Goal: Transaction & Acquisition: Obtain resource

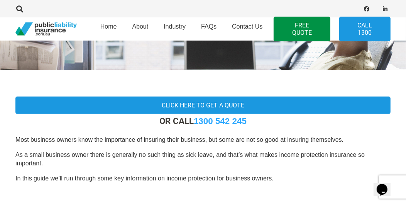
scroll to position [139, 0]
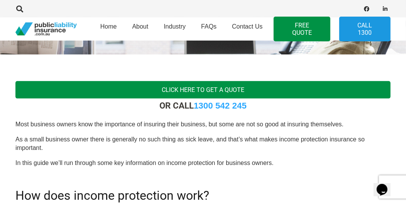
click at [136, 85] on link "Click here to get a quote" at bounding box center [202, 89] width 375 height 17
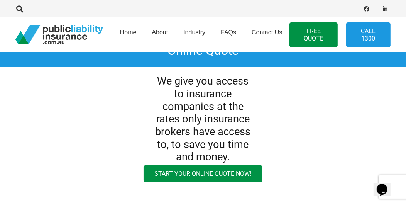
scroll to position [46, 0]
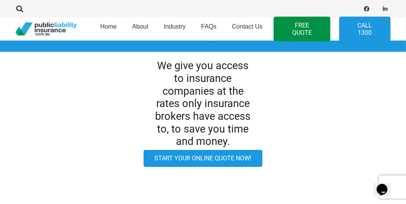
click at [205, 156] on link "Start your online quote now!" at bounding box center [203, 158] width 119 height 17
